Goal: Navigation & Orientation: Find specific page/section

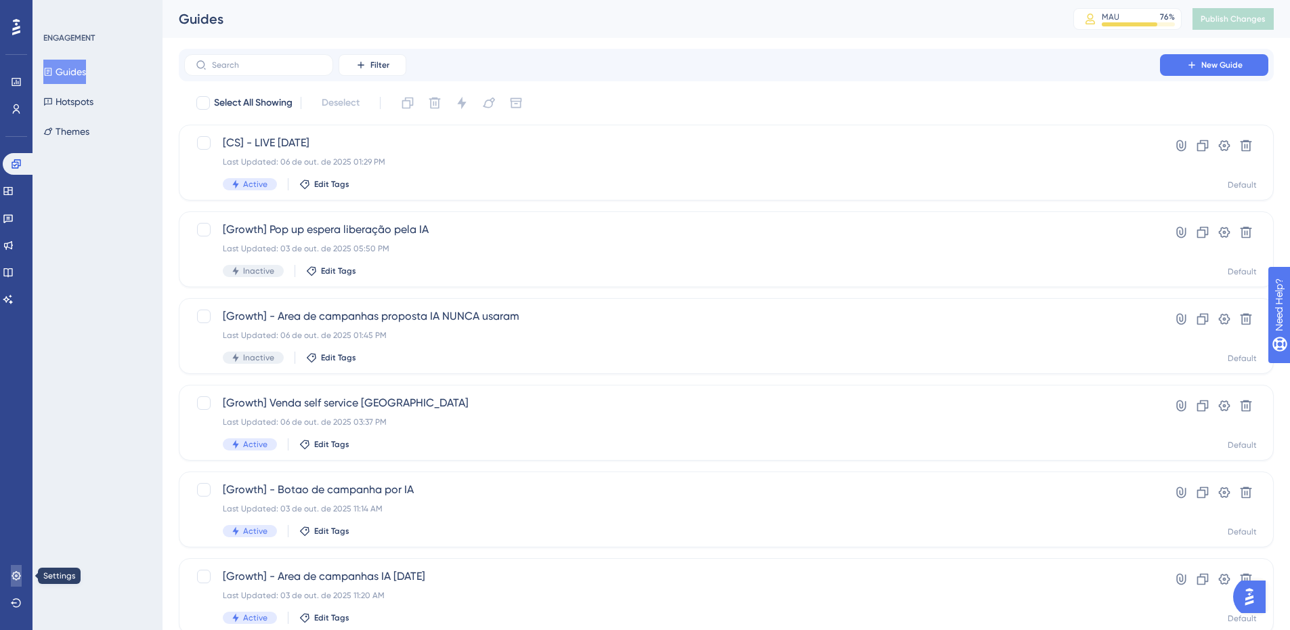
click at [19, 569] on link at bounding box center [16, 576] width 11 height 22
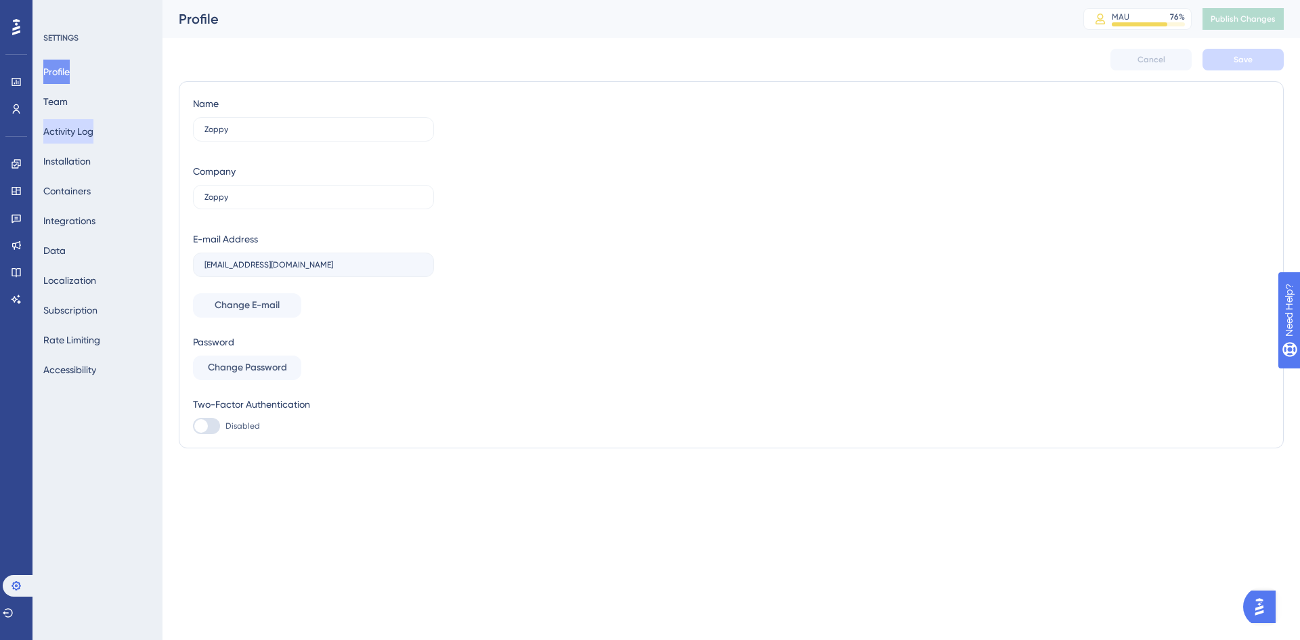
click at [62, 127] on button "Activity Log" at bounding box center [68, 131] width 50 height 24
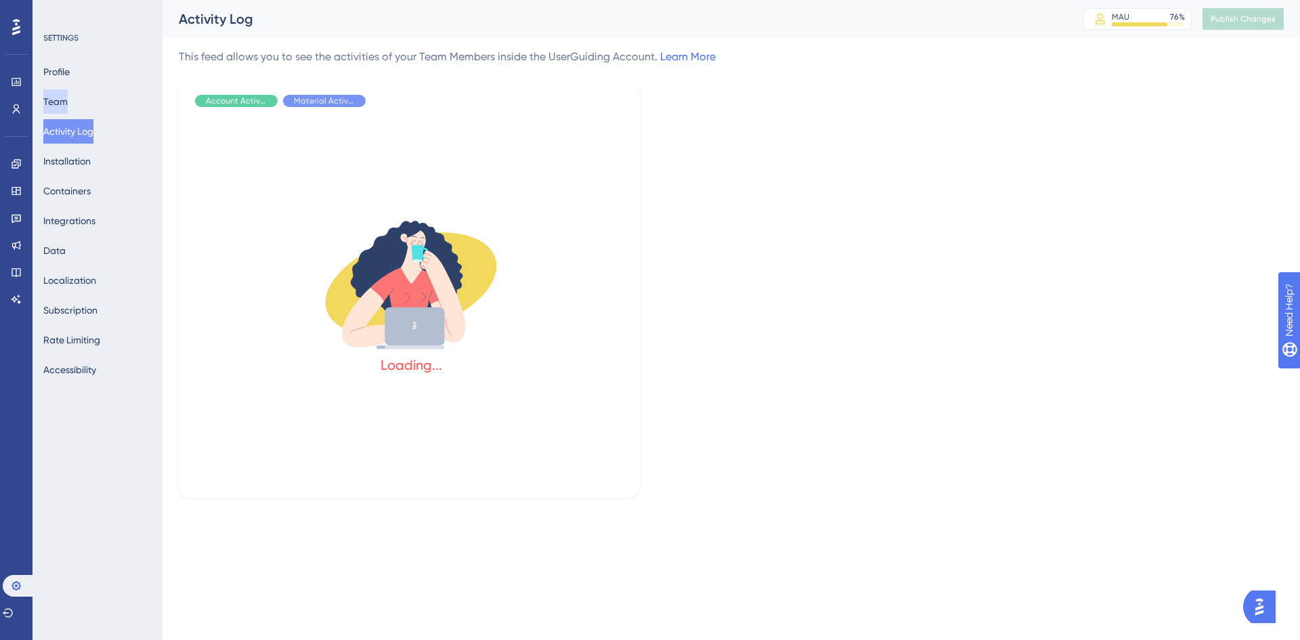
click at [60, 106] on button "Team" at bounding box center [55, 101] width 24 height 24
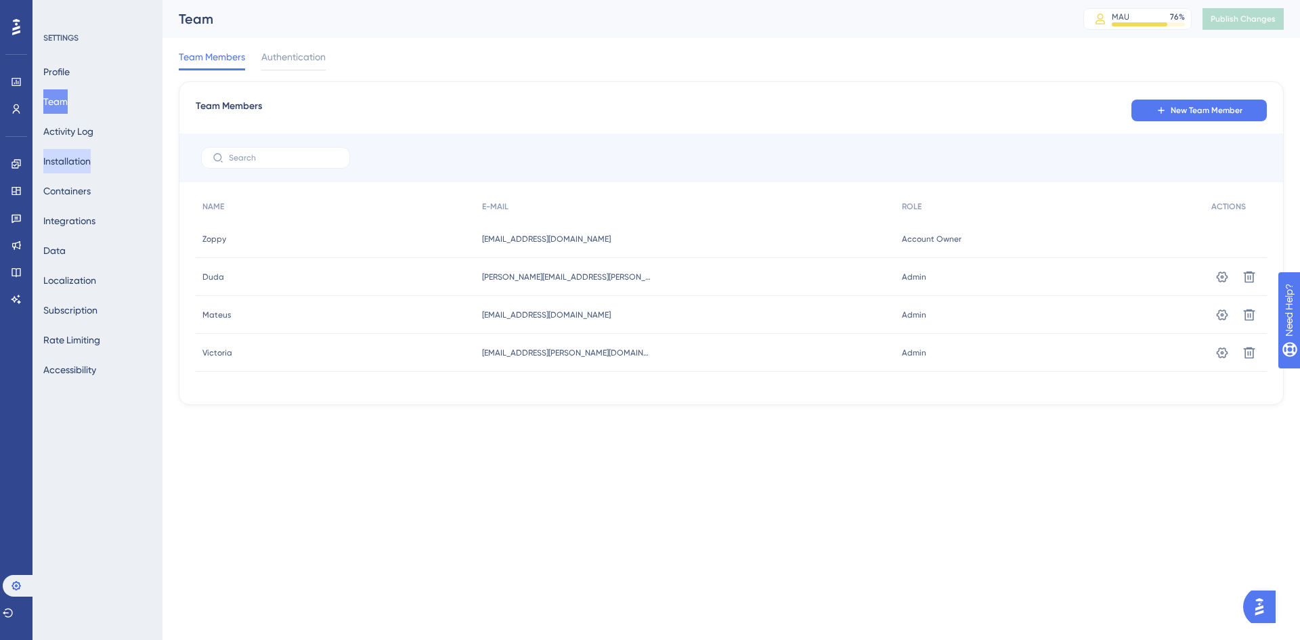
click at [67, 157] on button "Installation" at bounding box center [66, 161] width 47 height 24
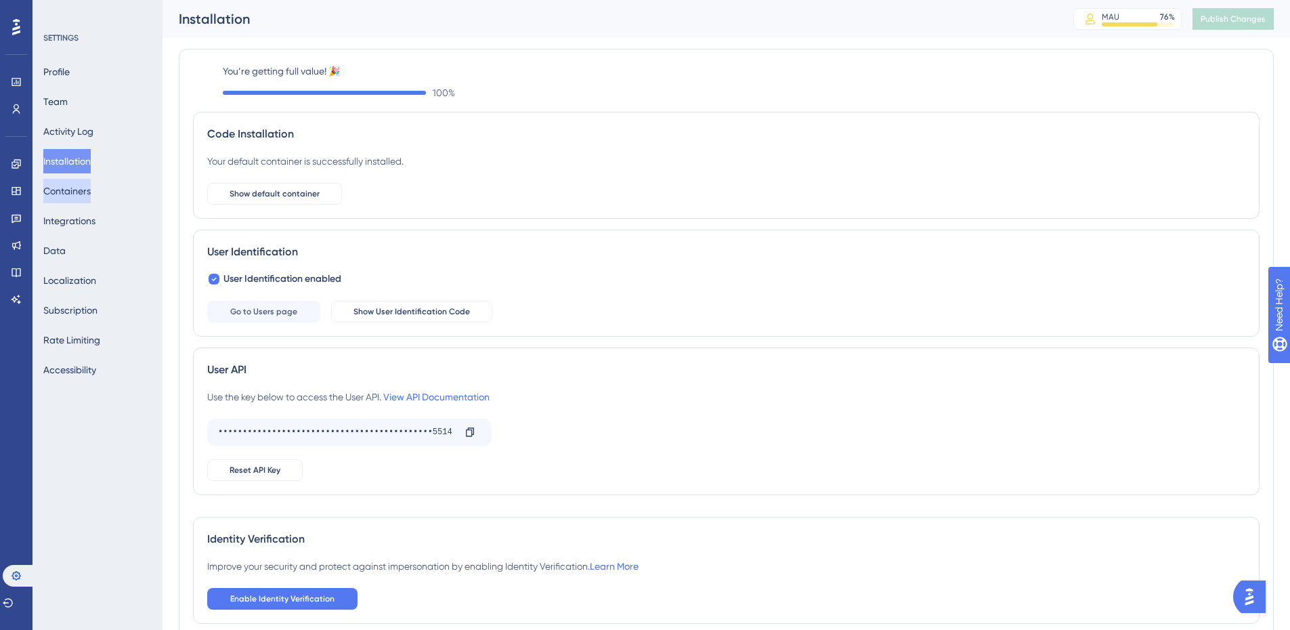
click at [70, 192] on button "Containers" at bounding box center [66, 191] width 47 height 24
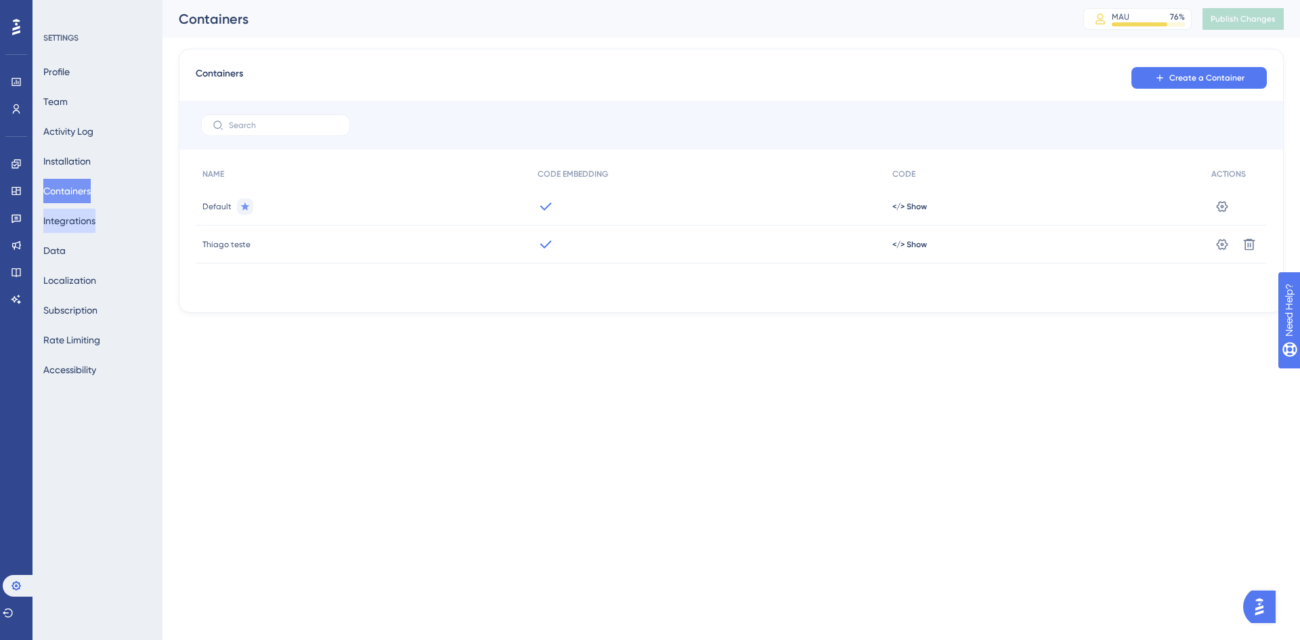
click at [67, 219] on button "Integrations" at bounding box center [69, 221] width 52 height 24
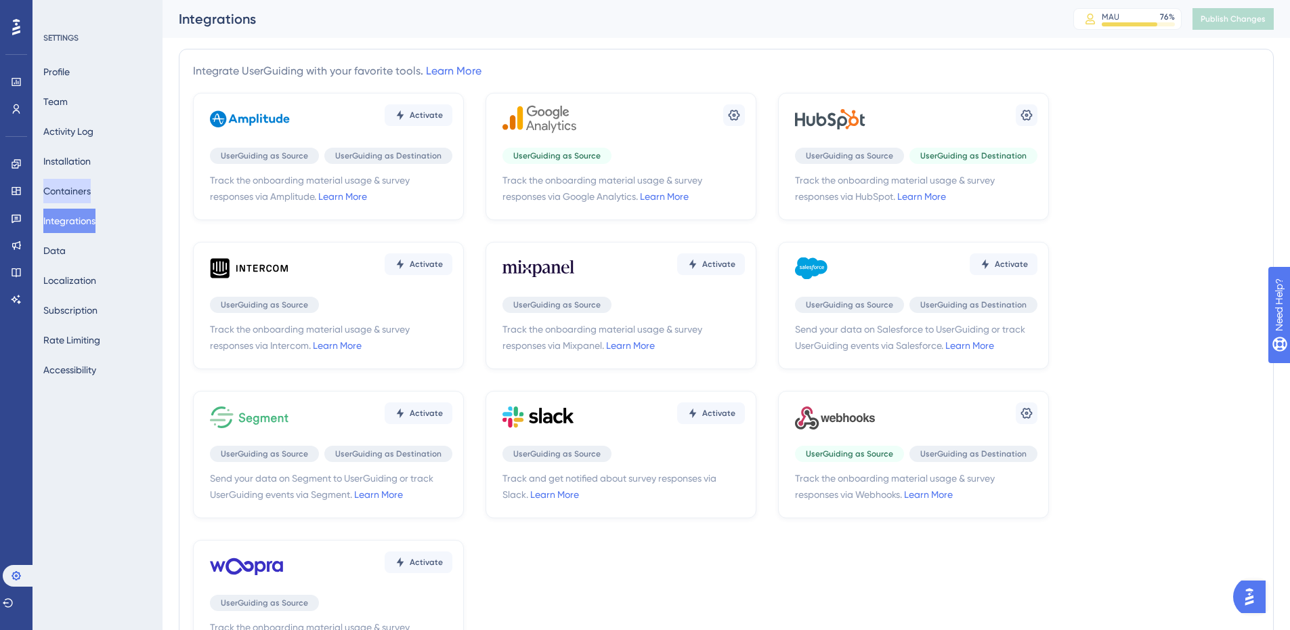
click at [57, 182] on button "Containers" at bounding box center [66, 191] width 47 height 24
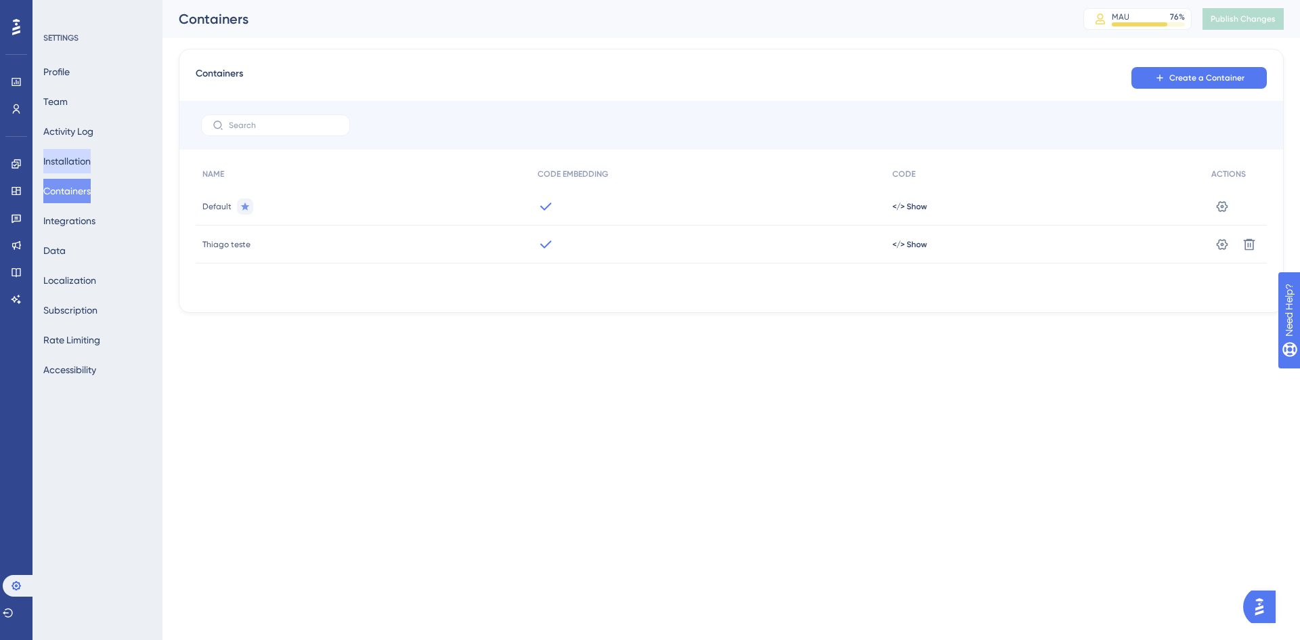
click at [57, 158] on button "Installation" at bounding box center [66, 161] width 47 height 24
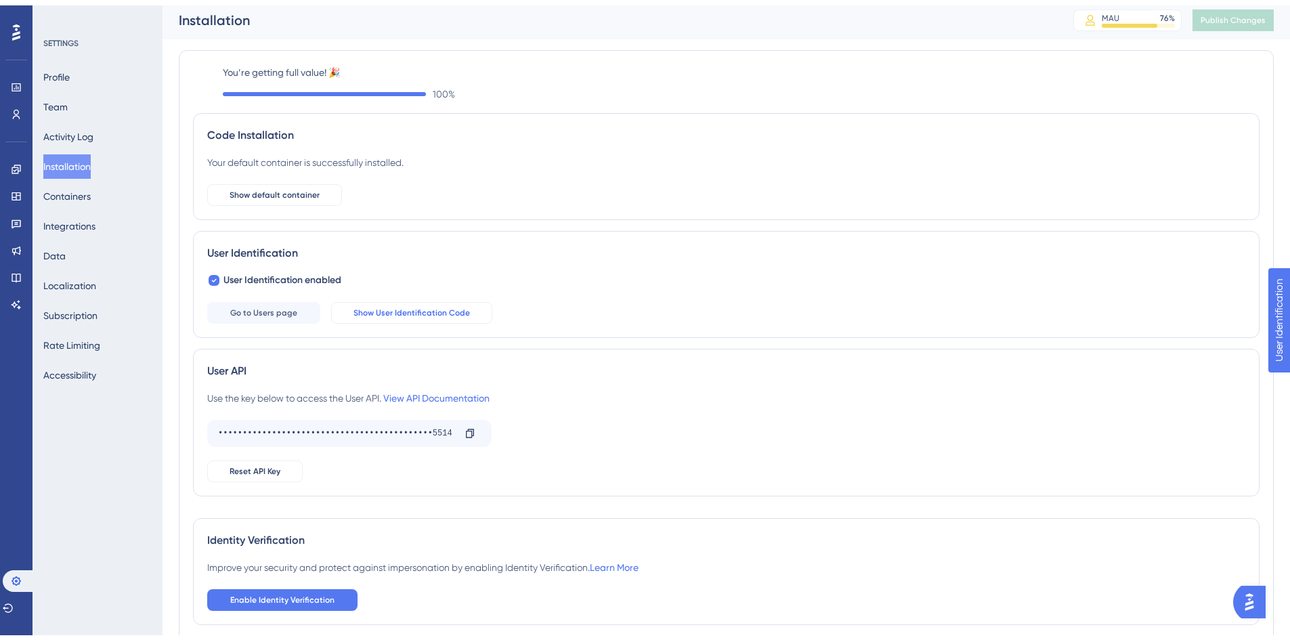
scroll to position [73, 0]
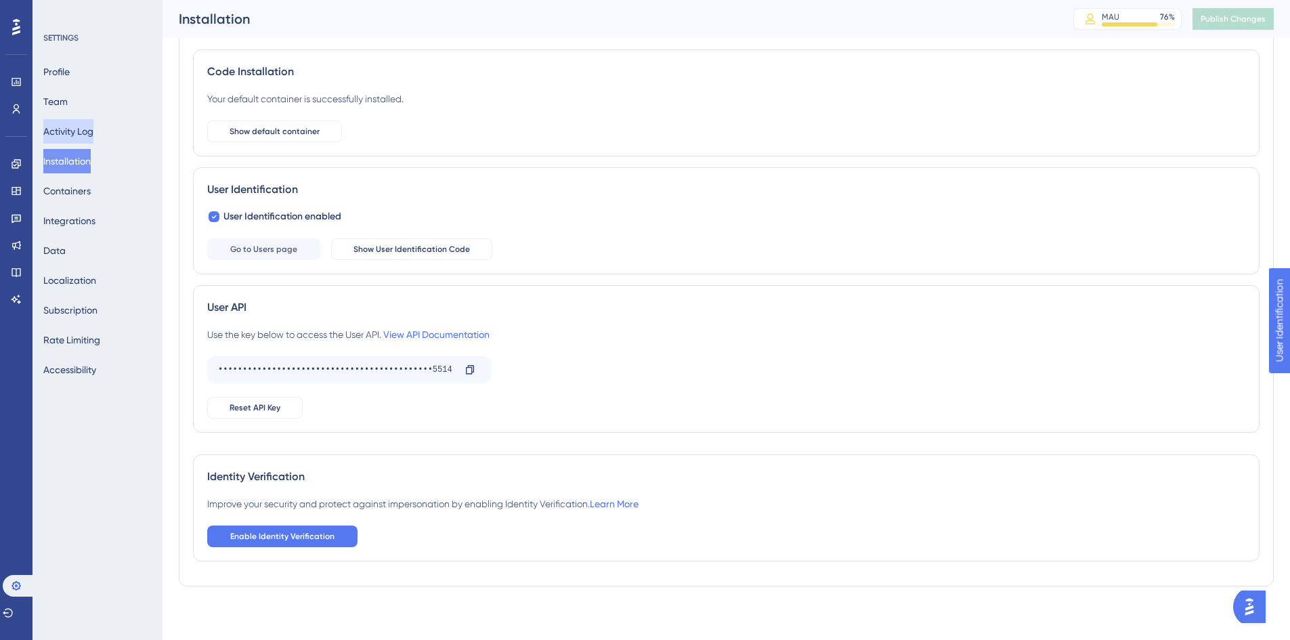
click at [80, 120] on button "Activity Log" at bounding box center [68, 131] width 50 height 24
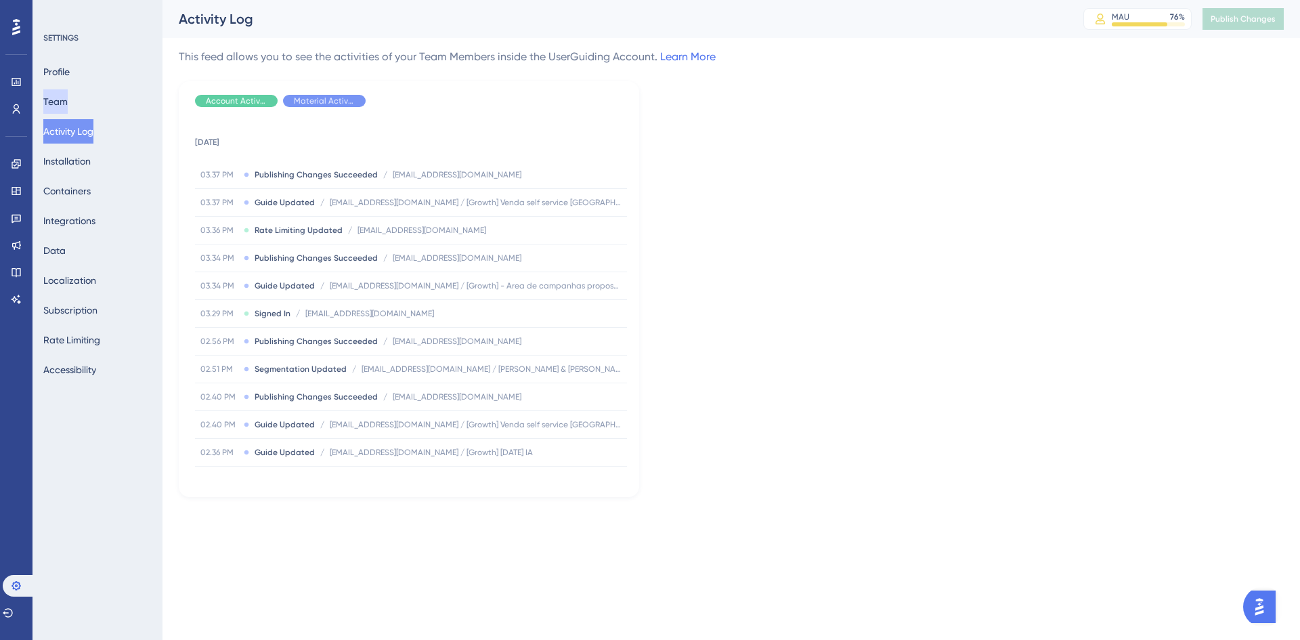
click at [67, 102] on button "Team" at bounding box center [55, 101] width 24 height 24
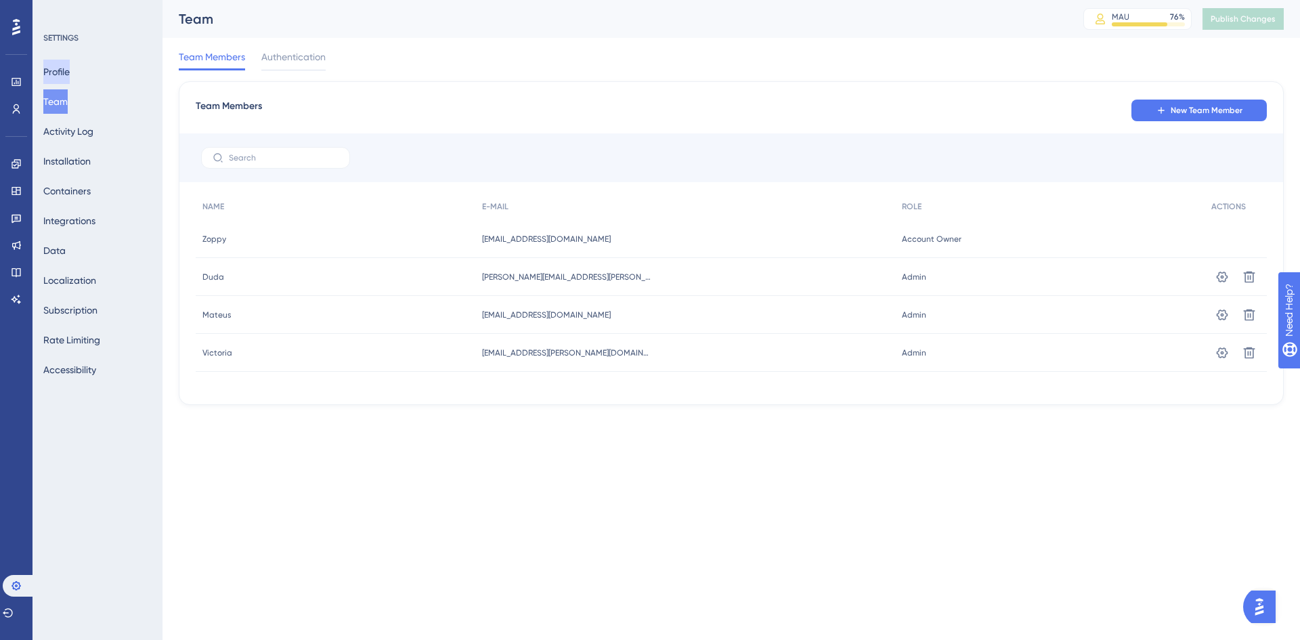
click at [64, 60] on button "Profile" at bounding box center [56, 72] width 26 height 24
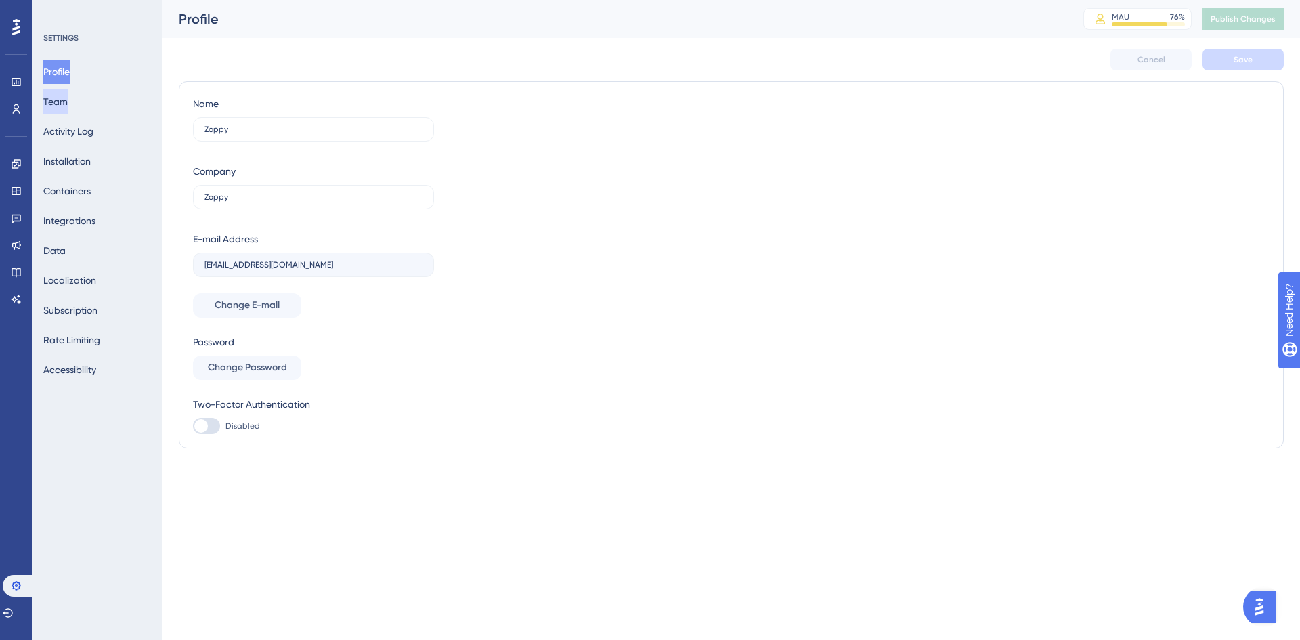
click at [58, 95] on button "Team" at bounding box center [55, 101] width 24 height 24
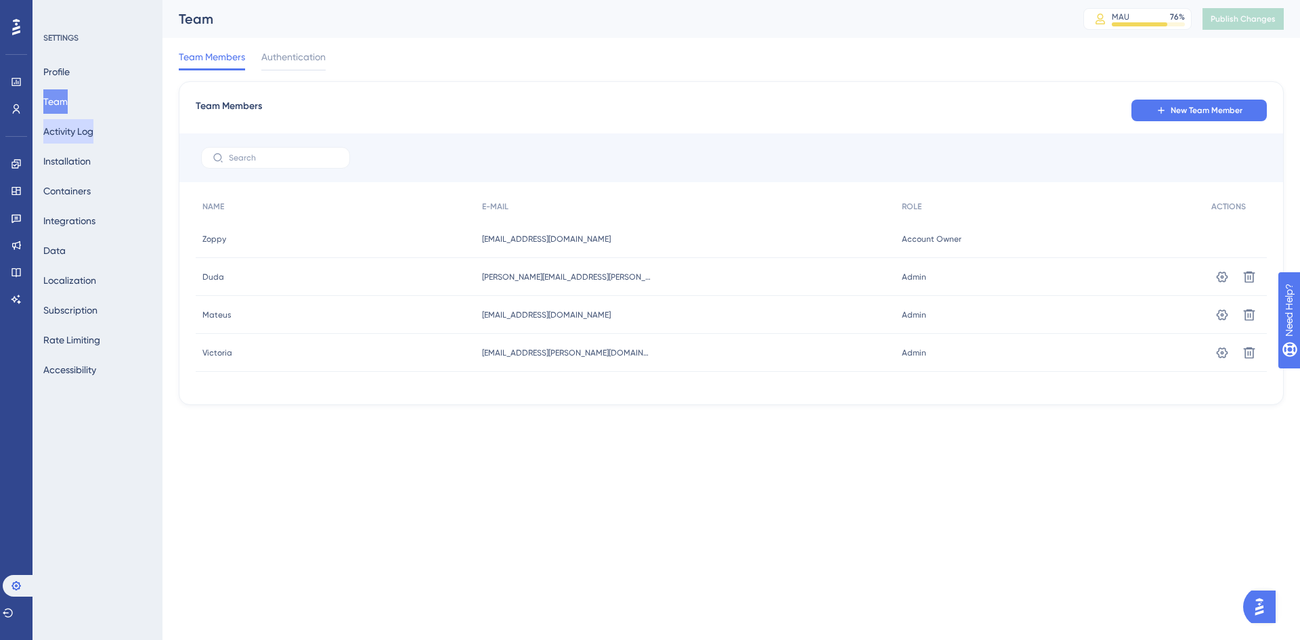
click at [68, 121] on button "Activity Log" at bounding box center [68, 131] width 50 height 24
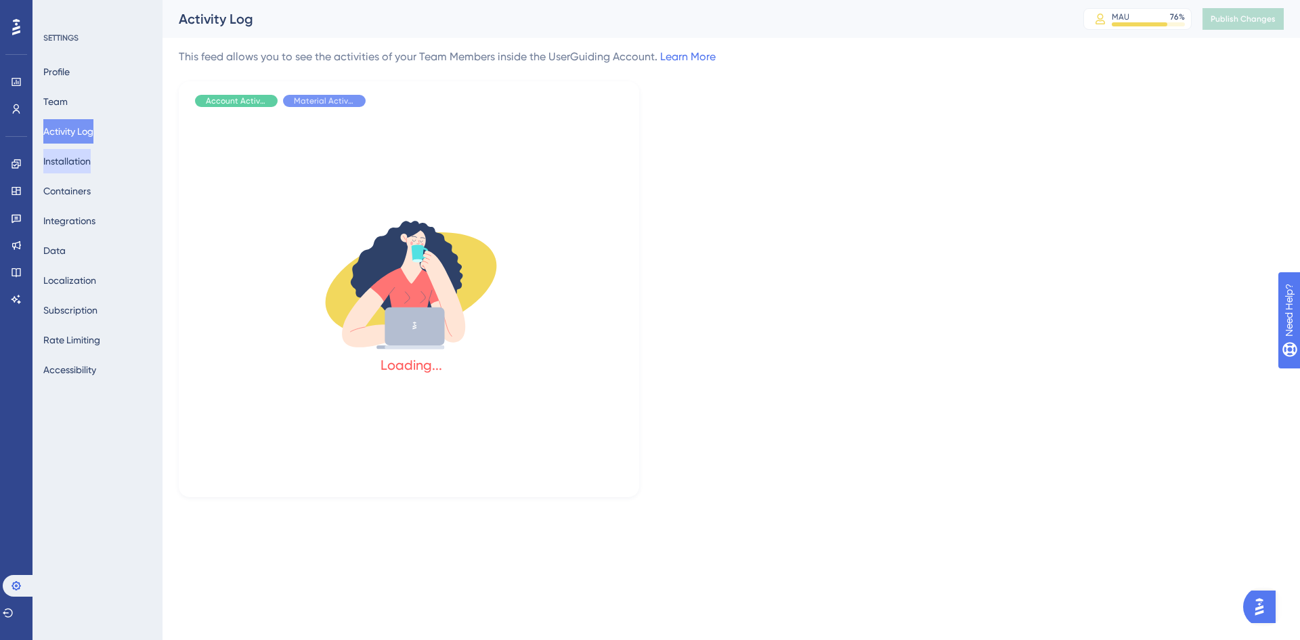
click at [77, 157] on button "Installation" at bounding box center [66, 161] width 47 height 24
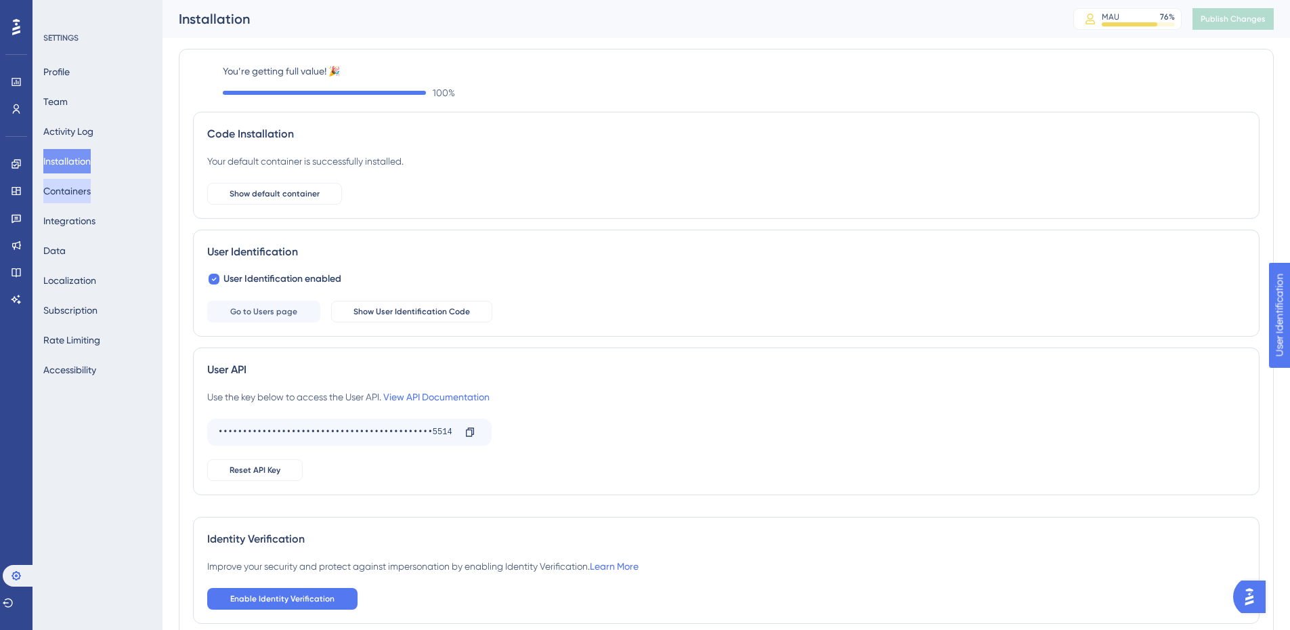
click at [77, 190] on button "Containers" at bounding box center [66, 191] width 47 height 24
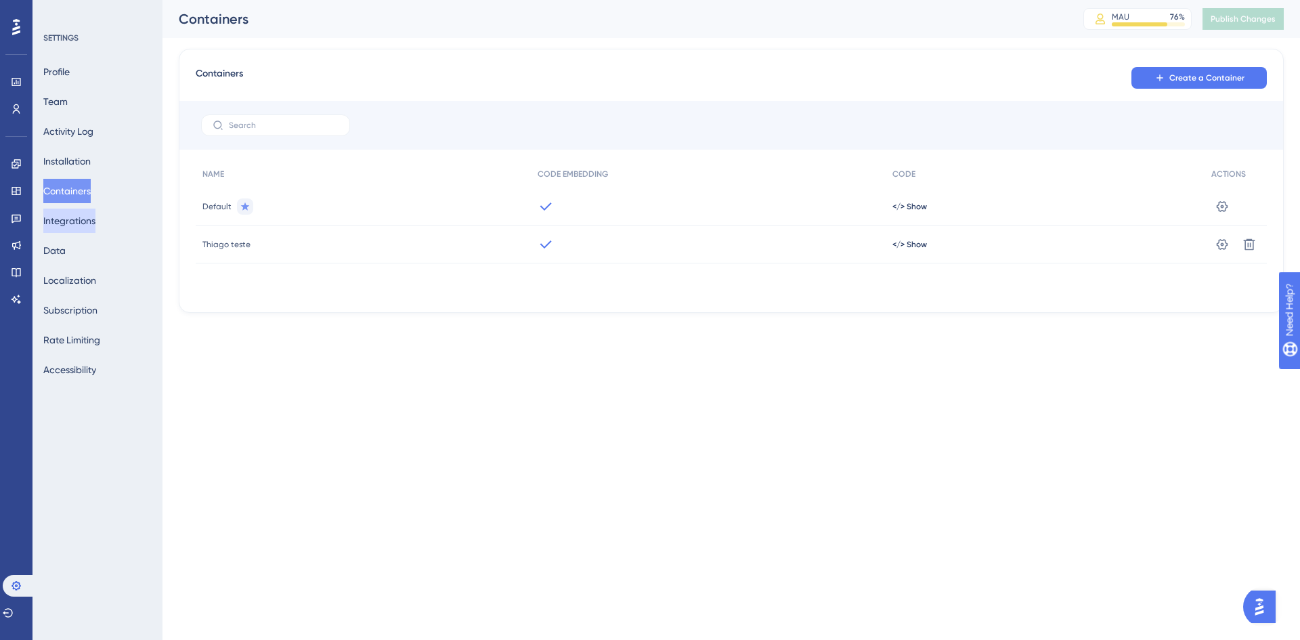
click at [75, 216] on button "Integrations" at bounding box center [69, 221] width 52 height 24
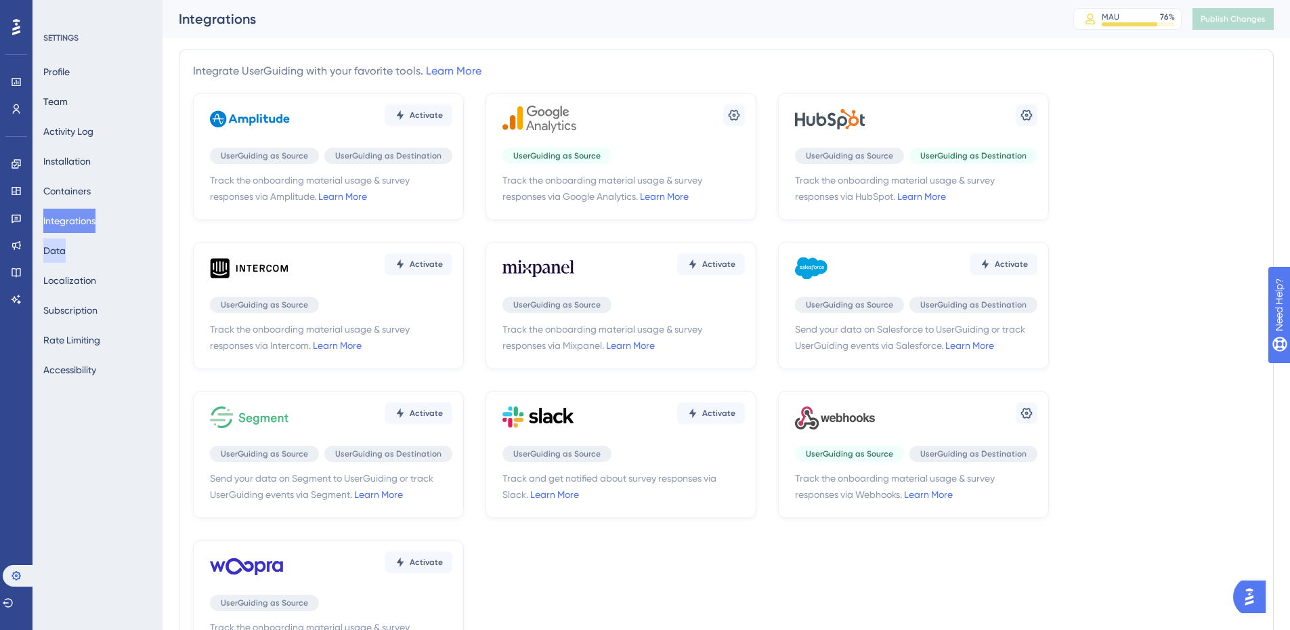
click at [65, 243] on button "Data" at bounding box center [54, 250] width 22 height 24
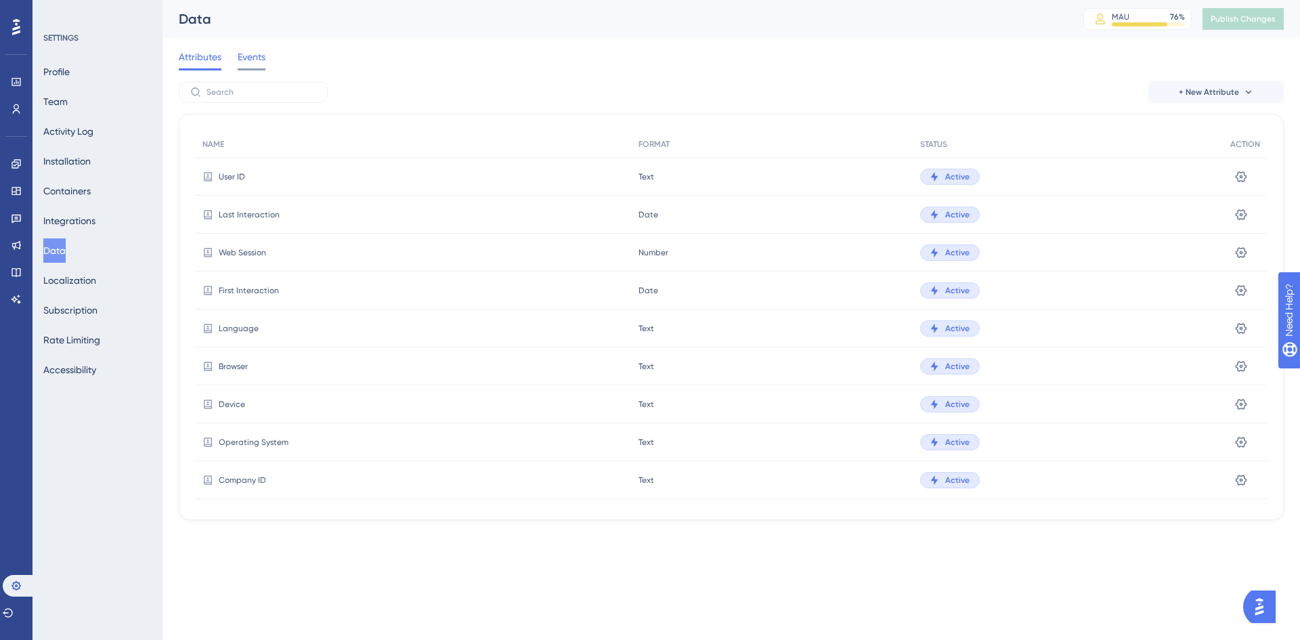
click at [245, 65] on div "Events" at bounding box center [252, 60] width 28 height 22
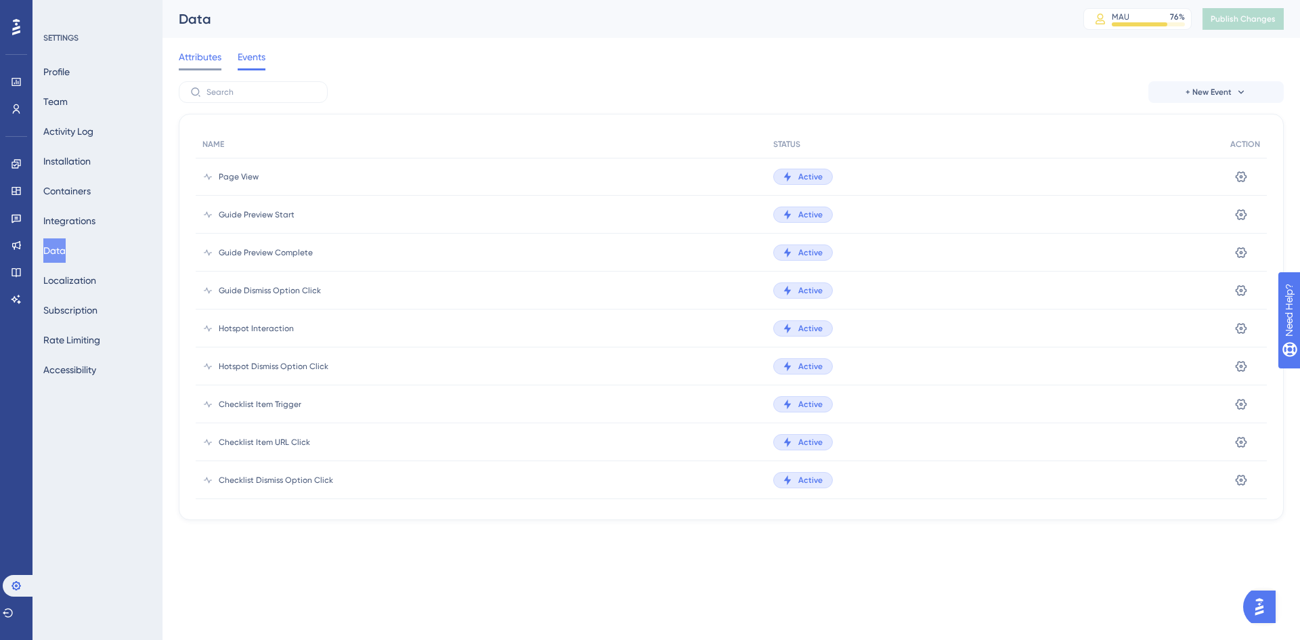
click at [192, 61] on span "Attributes" at bounding box center [200, 57] width 43 height 16
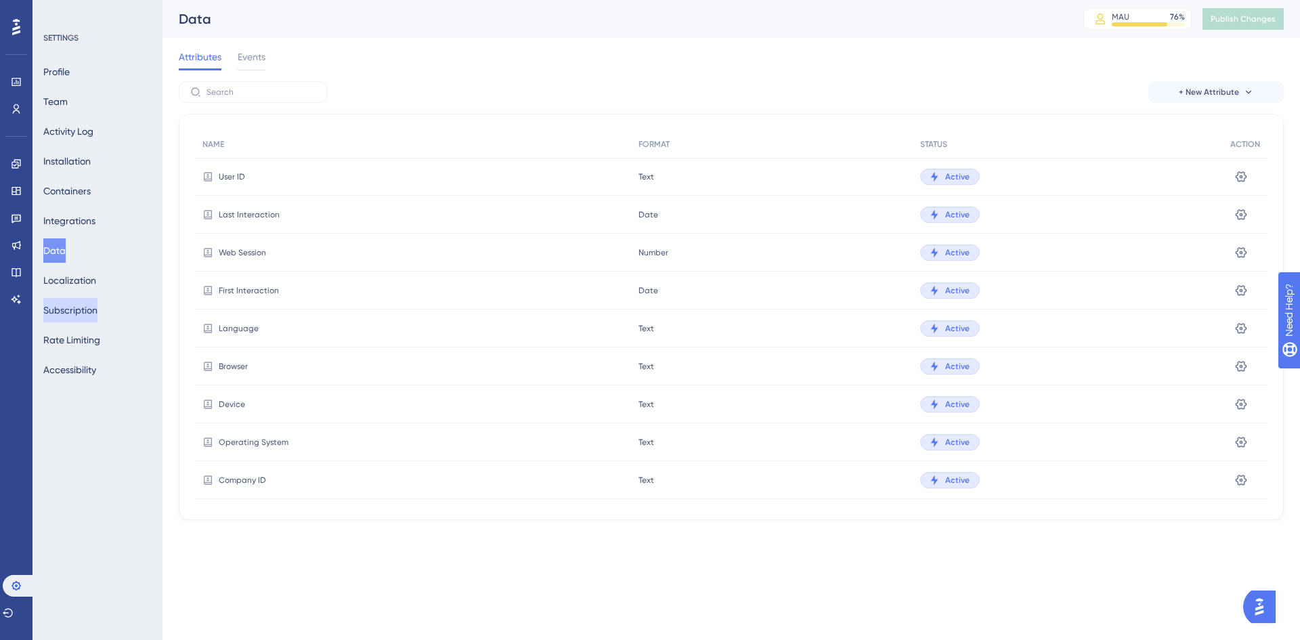
click at [83, 317] on button "Subscription" at bounding box center [70, 310] width 54 height 24
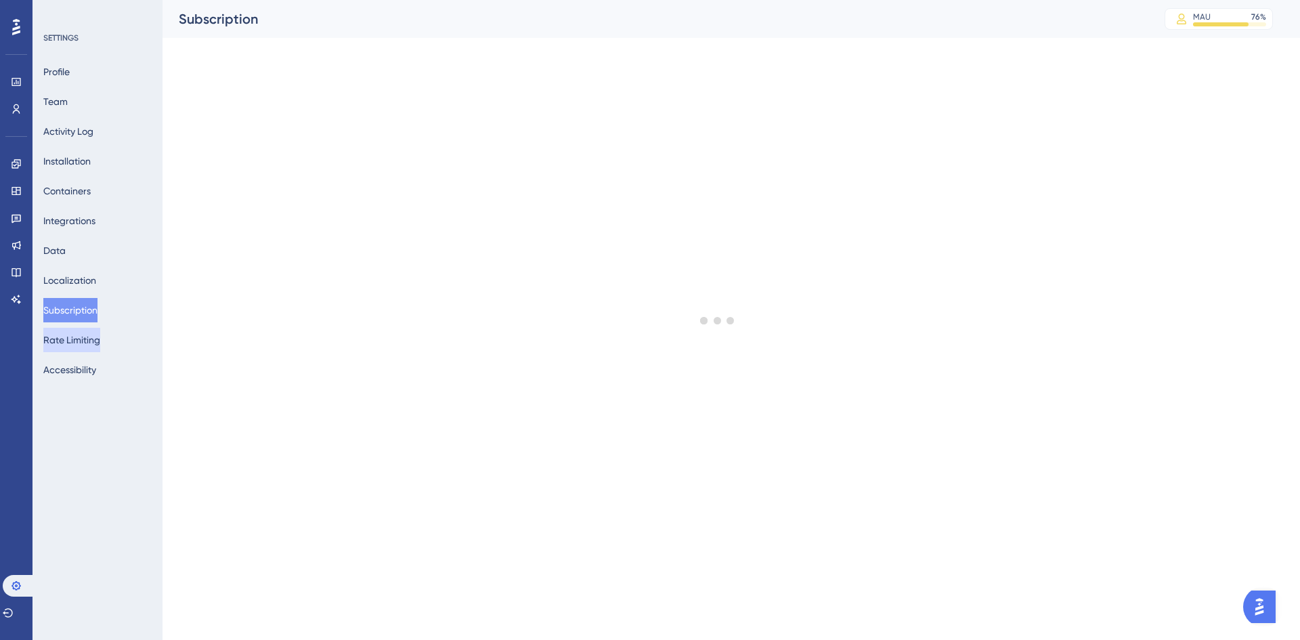
click at [81, 343] on button "Rate Limiting" at bounding box center [71, 340] width 57 height 24
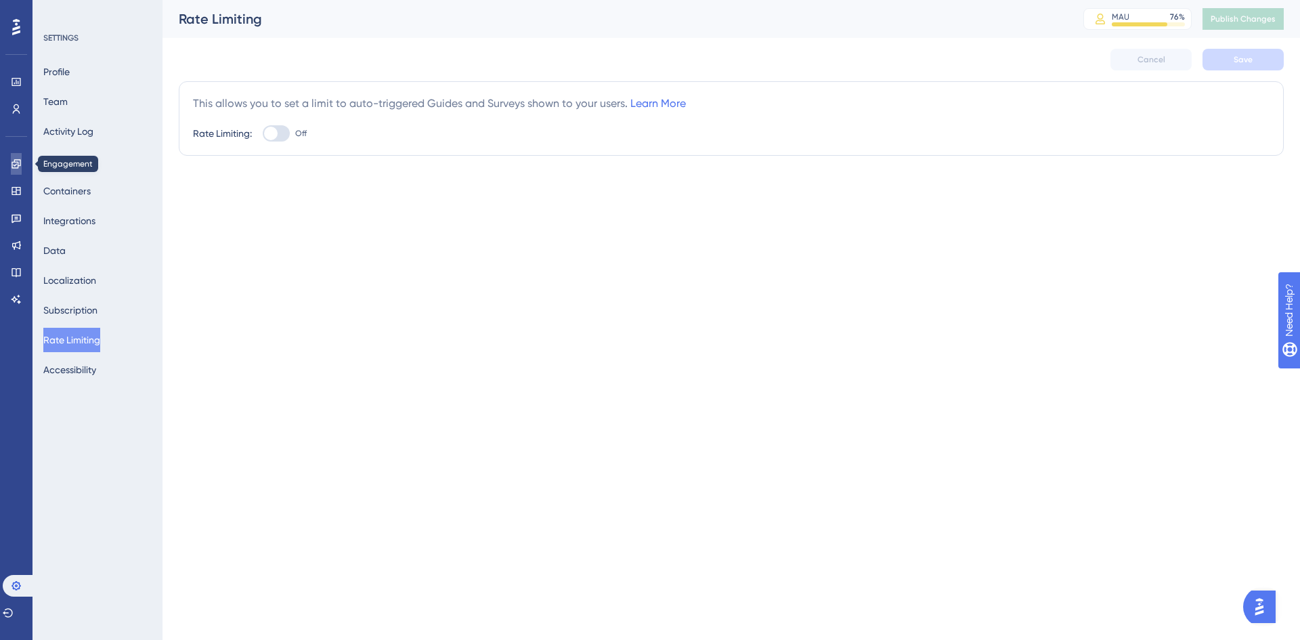
click at [16, 163] on icon at bounding box center [16, 163] width 11 height 11
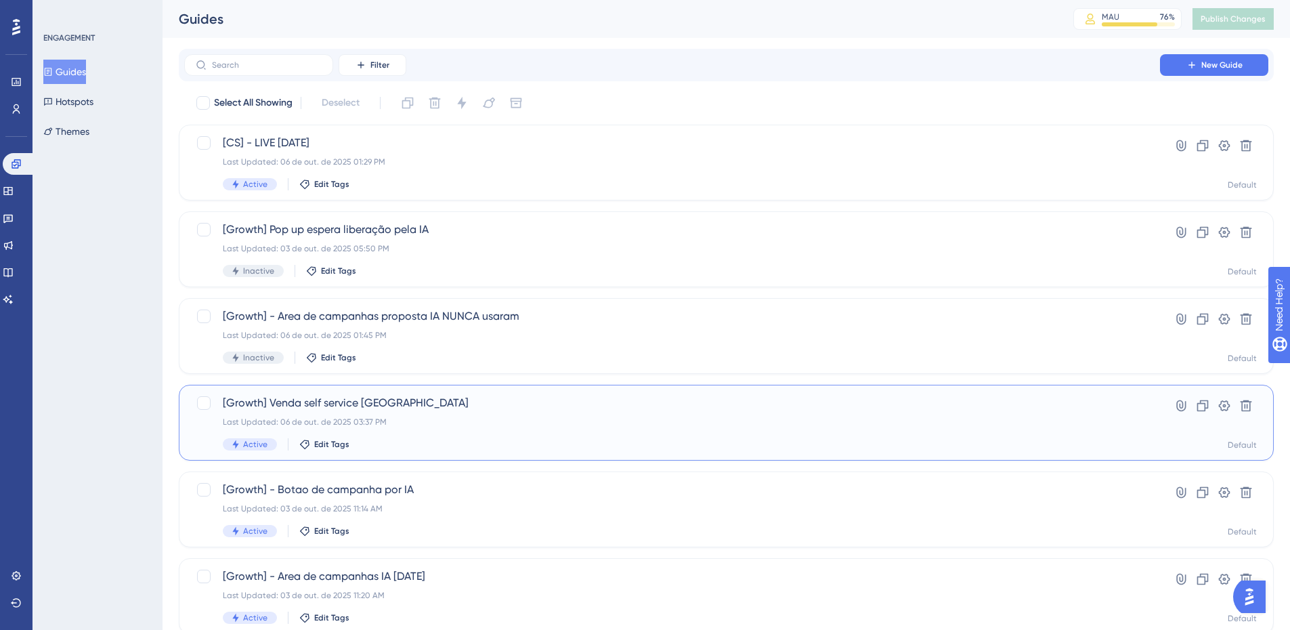
click at [461, 403] on span "[Growth] Venda self service [GEOGRAPHIC_DATA]" at bounding box center [672, 403] width 898 height 16
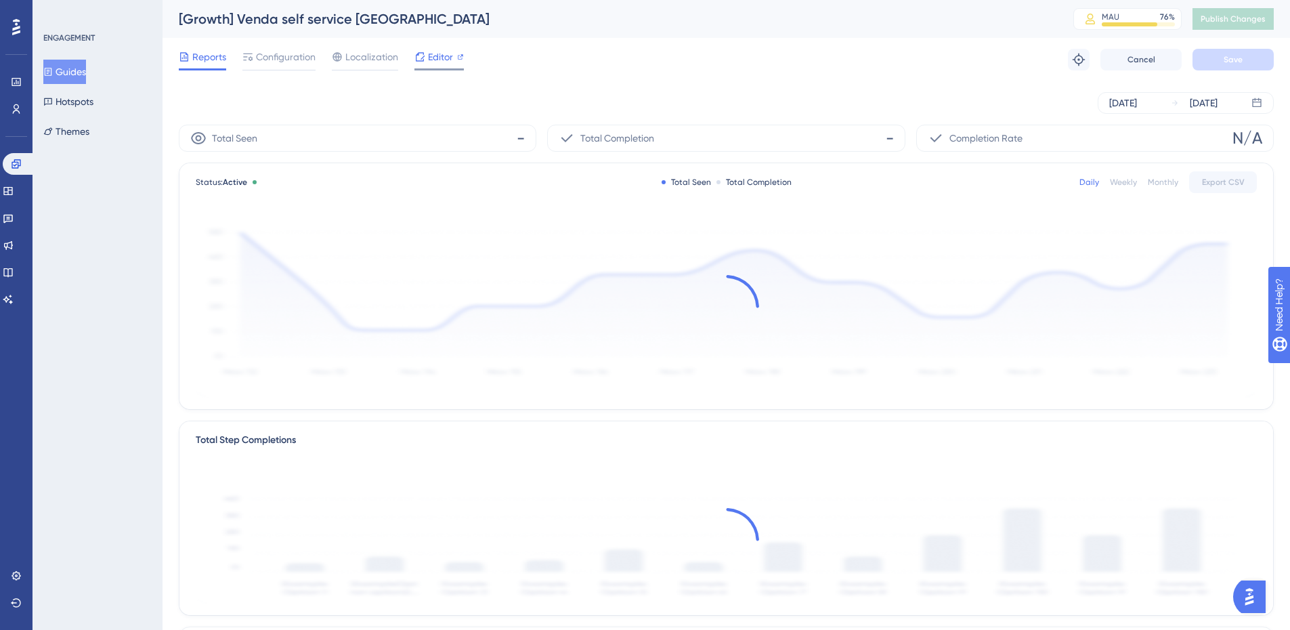
click at [448, 57] on span "Editor" at bounding box center [440, 57] width 25 height 16
